Goal: Task Accomplishment & Management: Manage account settings

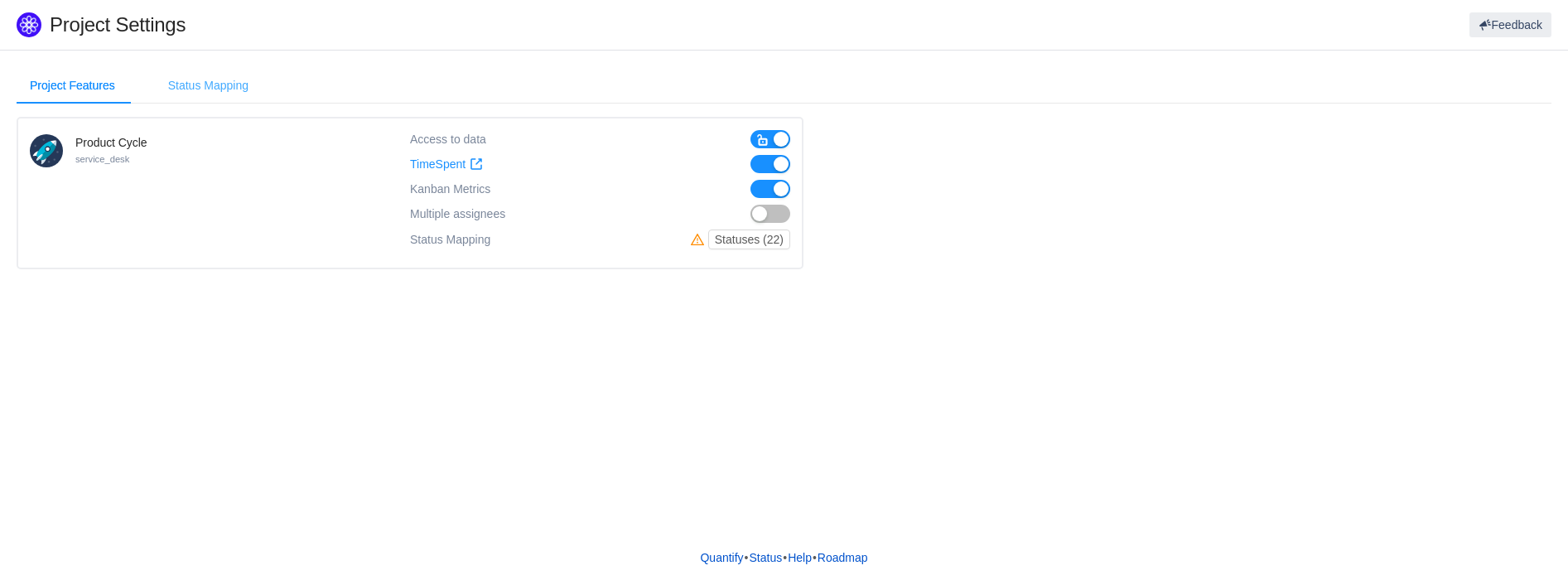
click at [225, 86] on div "Status Mapping" at bounding box center [207, 86] width 106 height 38
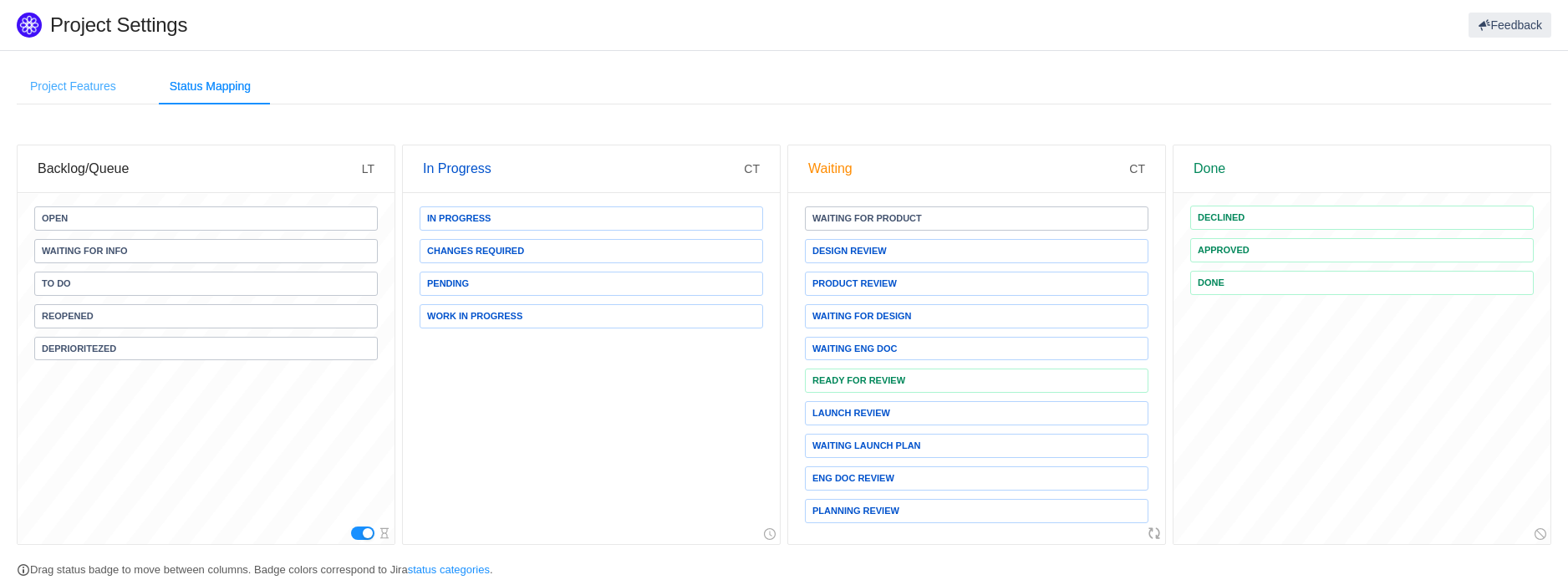
click at [88, 88] on div "Project Features" at bounding box center [73, 87] width 113 height 38
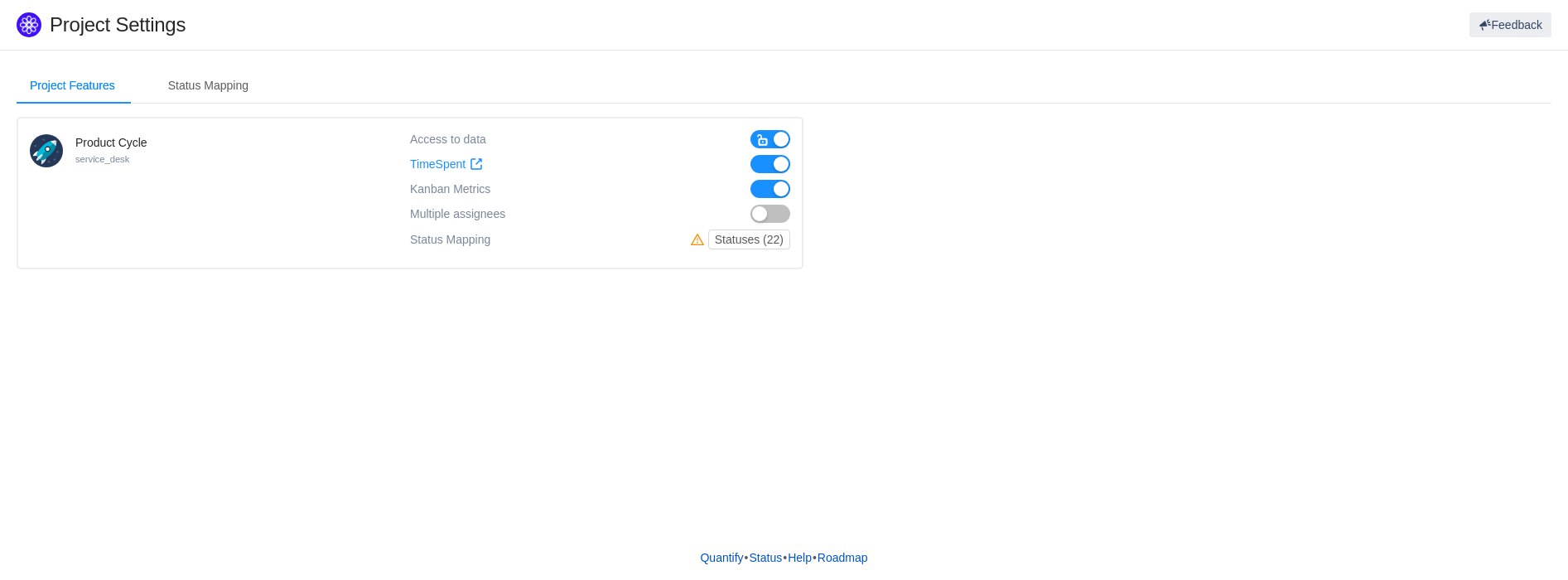
click at [769, 188] on button "button" at bounding box center [770, 189] width 40 height 18
click at [768, 136] on span "button" at bounding box center [762, 141] width 13 height 13
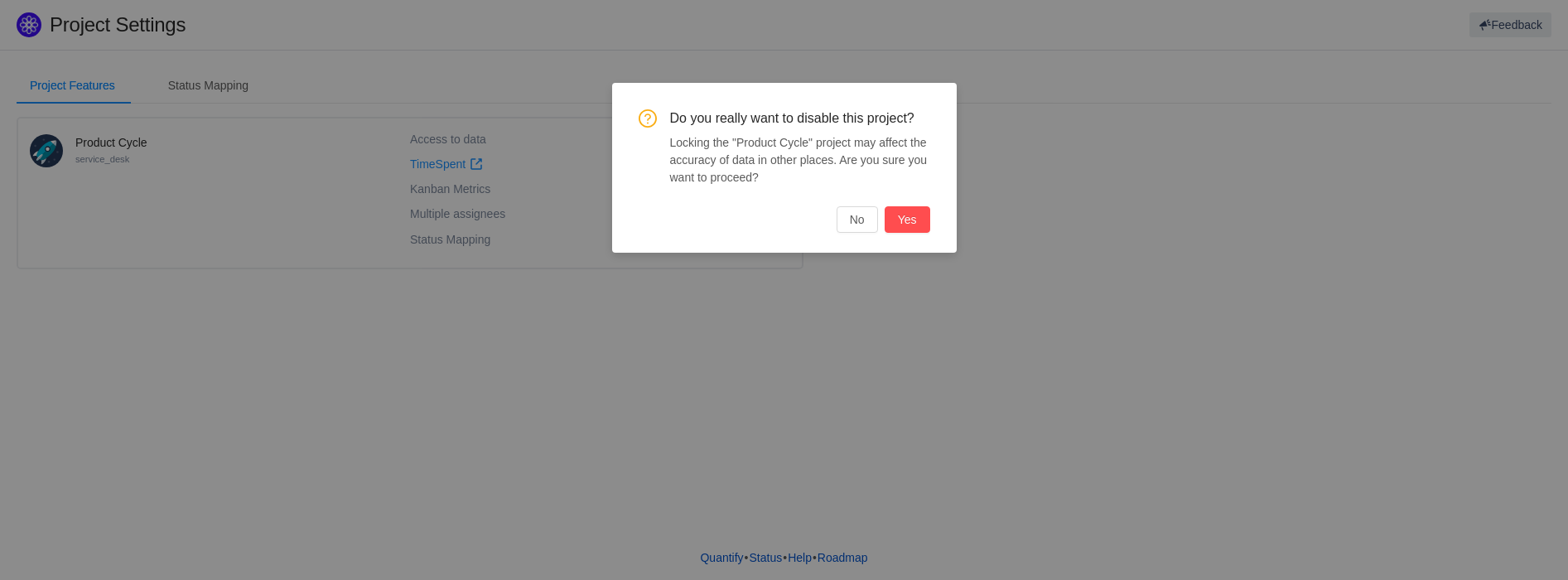
drag, startPoint x: 903, startPoint y: 217, endPoint x: 855, endPoint y: 244, distance: 55.1
click at [858, 248] on div "Do you really want to disable this project? Locking the "Product Cycle" project…" at bounding box center [784, 168] width 345 height 170
click at [853, 222] on button "No" at bounding box center [858, 220] width 41 height 26
